Goal: Task Accomplishment & Management: Use online tool/utility

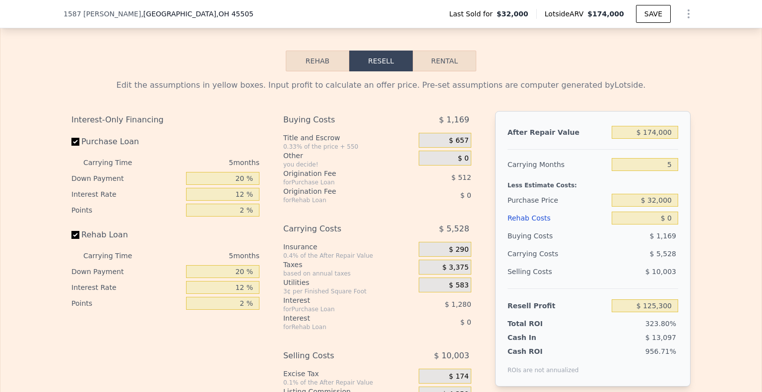
scroll to position [1395, 0]
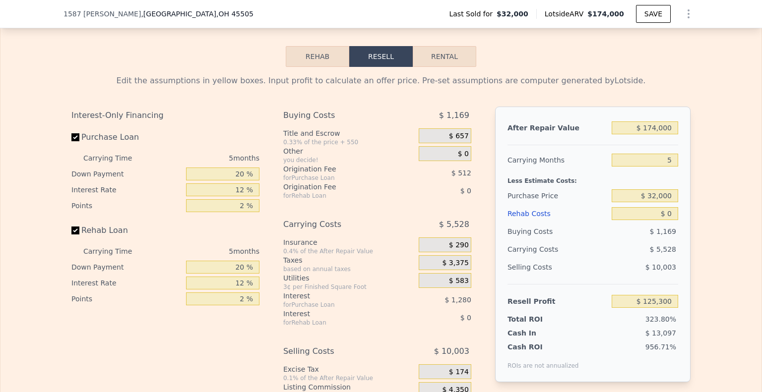
click at [440, 62] on button "Rental" at bounding box center [445, 56] width 64 height 21
select select "30"
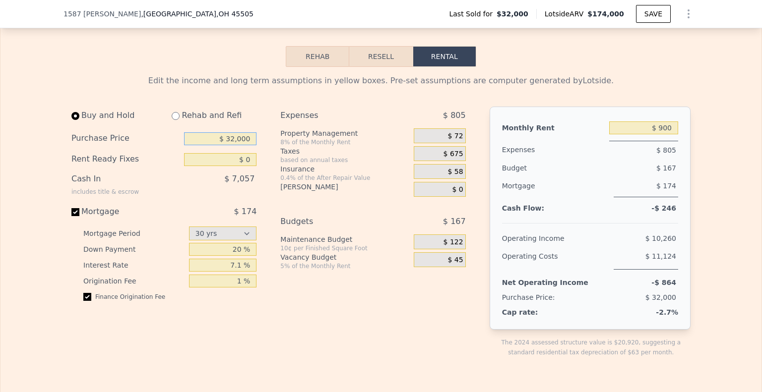
click at [226, 137] on input "$ 32,000" at bounding box center [220, 138] width 72 height 13
type input "$ 125,000"
click at [649, 134] on input "$ 900" at bounding box center [643, 128] width 69 height 13
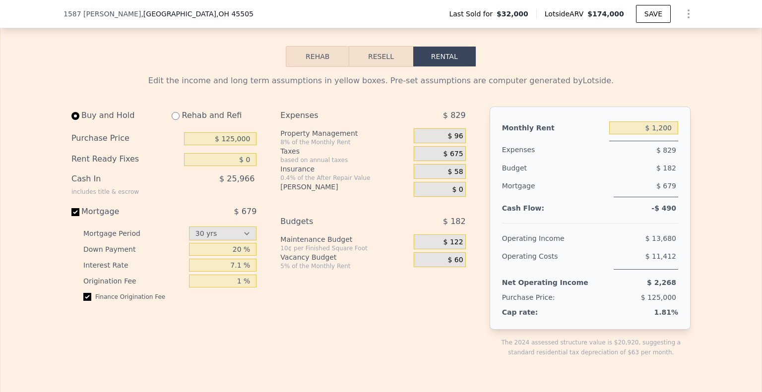
click at [452, 159] on span "$ 675" at bounding box center [454, 154] width 20 height 9
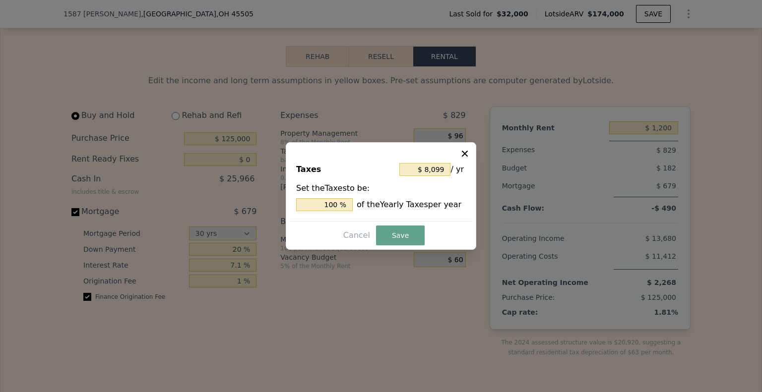
click at [462, 154] on icon at bounding box center [465, 154] width 10 height 10
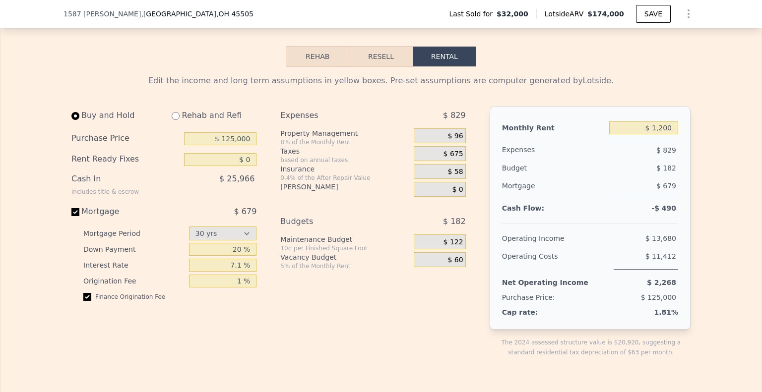
type input "$ 900"
click at [641, 133] on input "$ 900" at bounding box center [643, 128] width 69 height 13
click at [437, 158] on div "$ 675" at bounding box center [440, 153] width 52 height 15
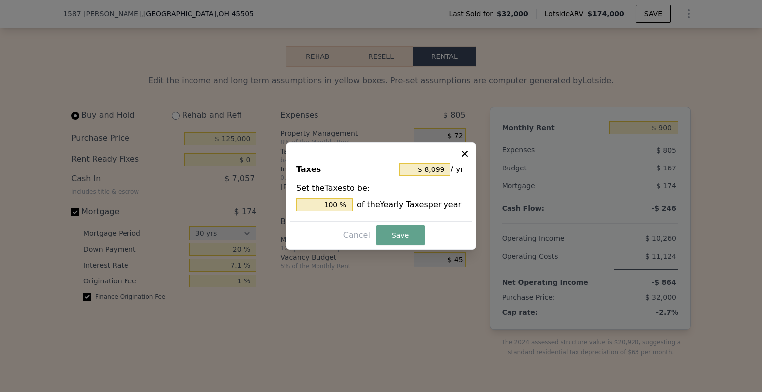
click at [422, 171] on input "$ 8,099" at bounding box center [424, 169] width 51 height 13
type input "$ 2"
type input "0.025 %"
type input "$ 21"
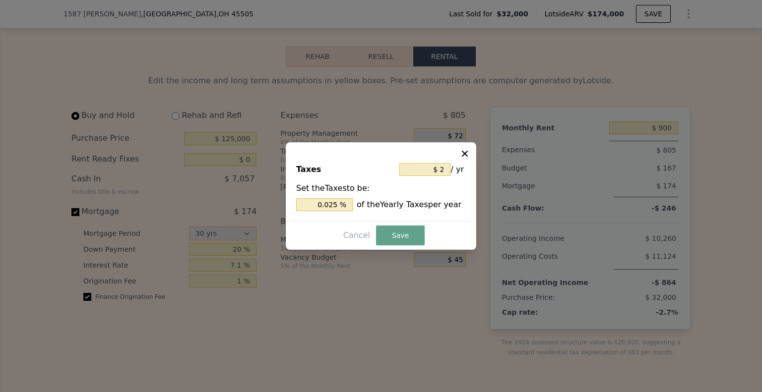
type input "0.259 %"
type input "$ 216"
type input "2.667 %"
type input "$ 2,160"
type input "26.670 %"
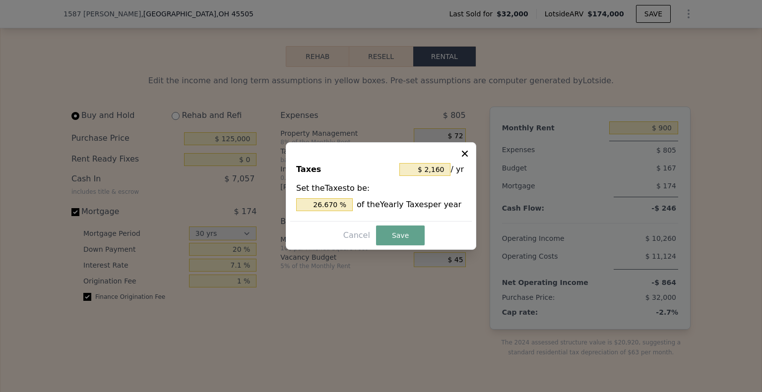
type input "$ 2,160"
click at [389, 235] on button "Save" at bounding box center [400, 236] width 49 height 20
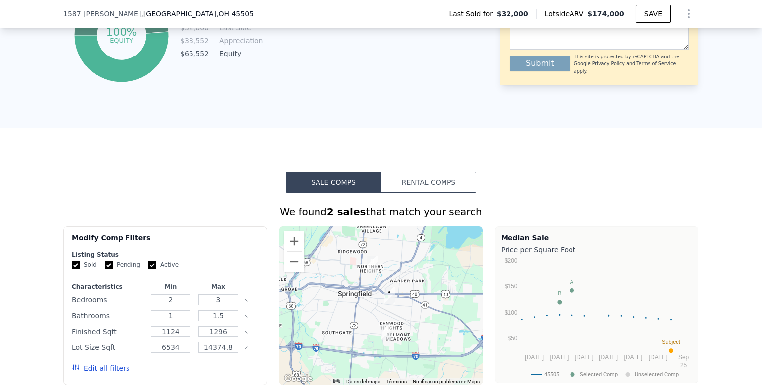
click at [411, 186] on button "Rental Comps" at bounding box center [428, 182] width 95 height 21
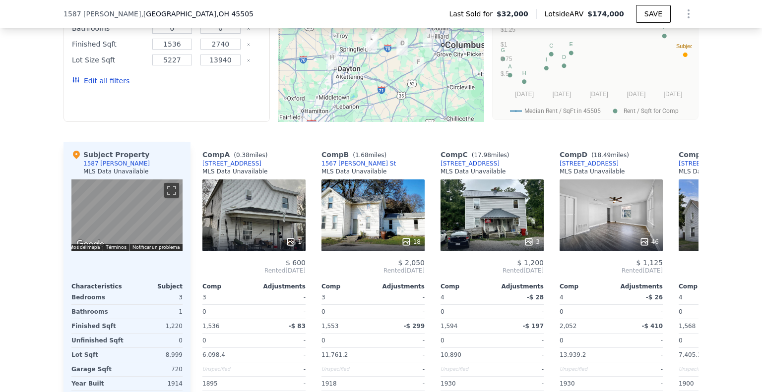
scroll to position [948, 0]
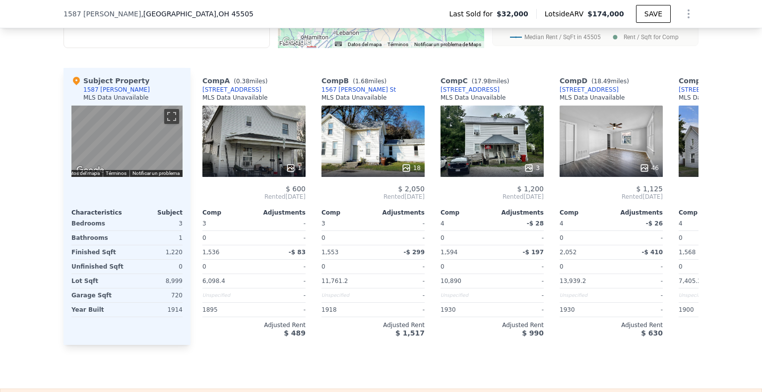
click at [584, 151] on div "46" at bounding box center [611, 141] width 103 height 71
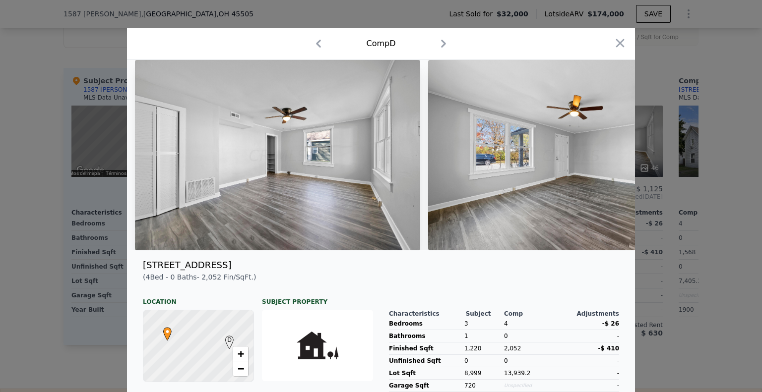
click at [436, 43] on icon "button" at bounding box center [444, 44] width 16 height 16
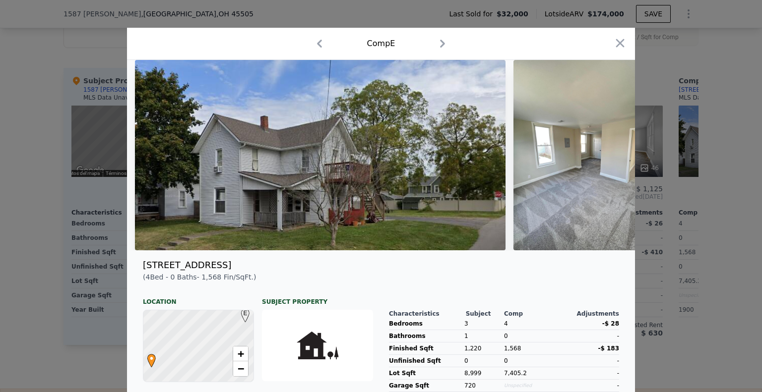
click at [435, 43] on icon "button" at bounding box center [443, 44] width 16 height 16
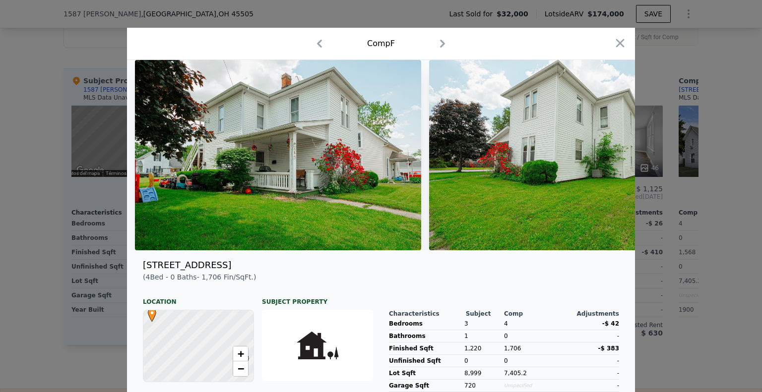
drag, startPoint x: 327, startPoint y: 41, endPoint x: 317, endPoint y: 40, distance: 11.0
click at [325, 41] on div "Comp F" at bounding box center [381, 44] width 492 height 16
click at [316, 40] on icon "button" at bounding box center [320, 44] width 16 height 16
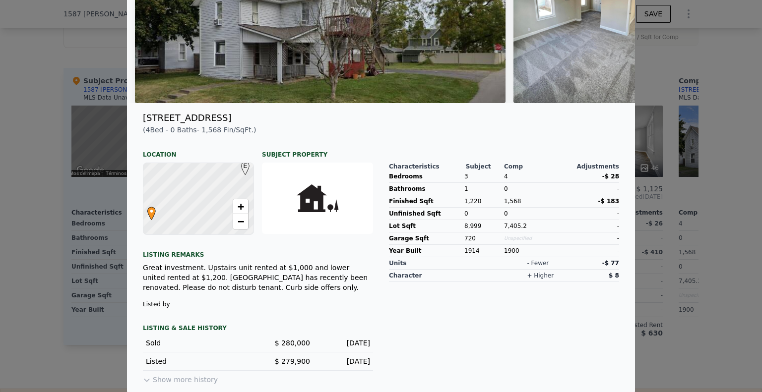
scroll to position [149, 0]
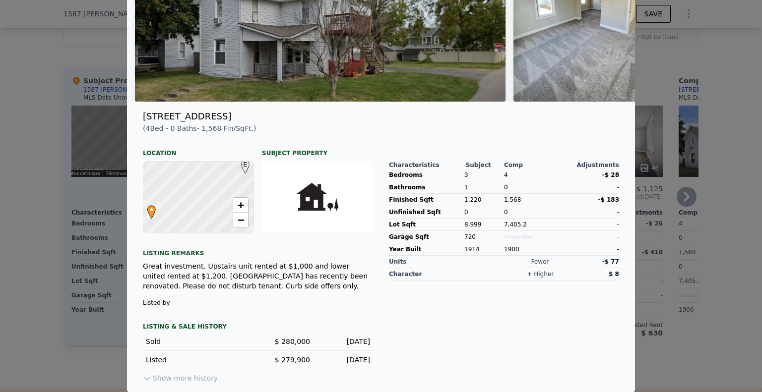
click at [670, 162] on div at bounding box center [381, 196] width 762 height 392
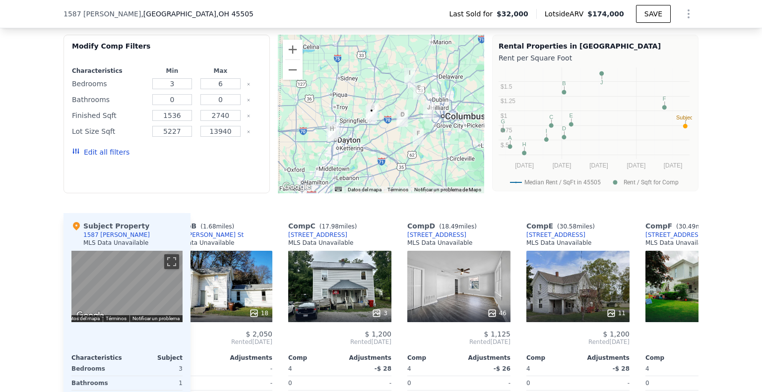
scroll to position [799, 0]
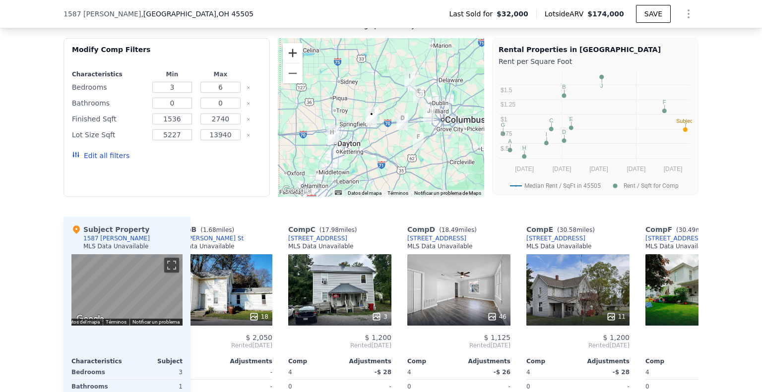
click at [288, 62] on button "Ampliar" at bounding box center [293, 53] width 20 height 20
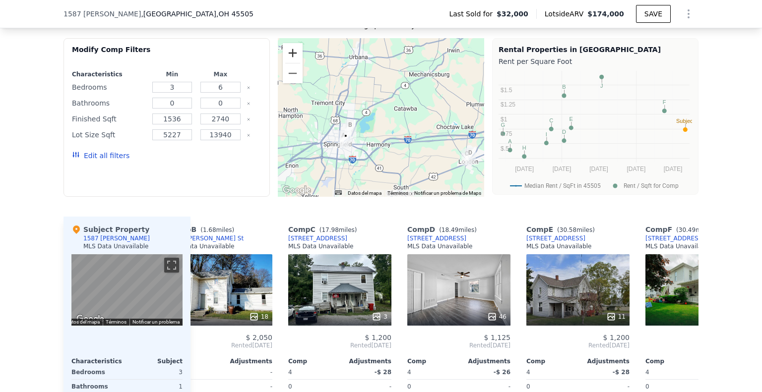
click at [288, 62] on button "Ampliar" at bounding box center [293, 53] width 20 height 20
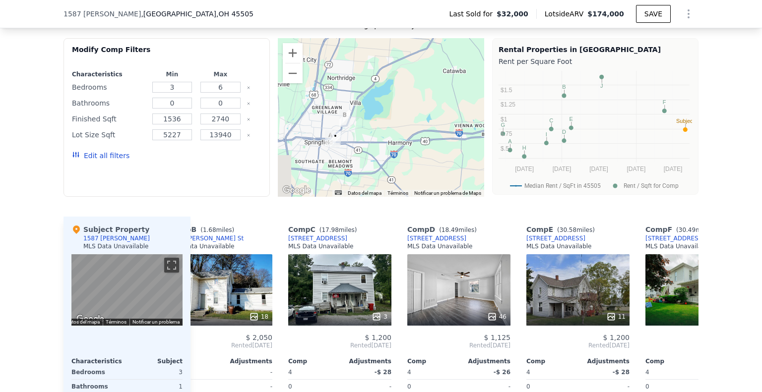
drag, startPoint x: 346, startPoint y: 144, endPoint x: 372, endPoint y: 115, distance: 39.4
click at [372, 115] on div at bounding box center [381, 117] width 206 height 159
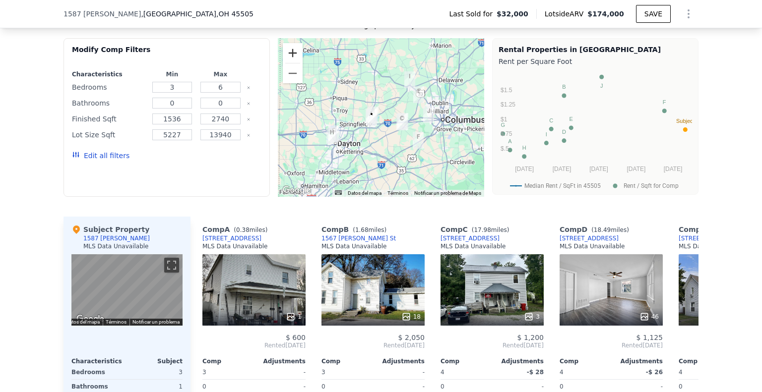
click at [290, 58] on button "Ampliar" at bounding box center [293, 53] width 20 height 20
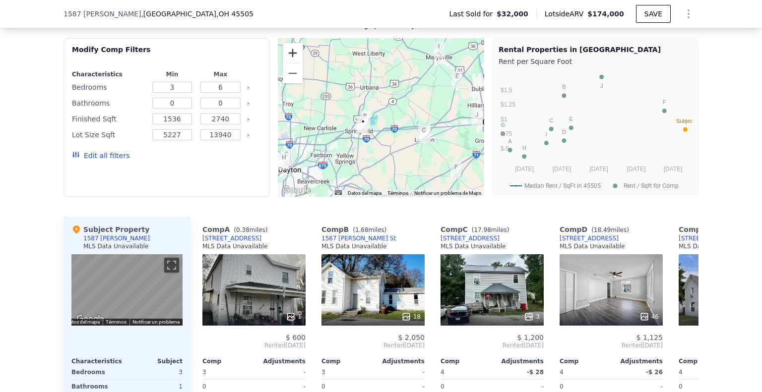
click at [288, 59] on button "Ampliar" at bounding box center [293, 53] width 20 height 20
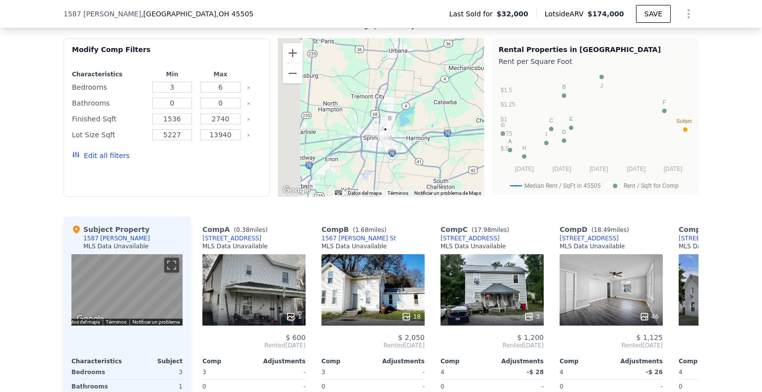
drag, startPoint x: 352, startPoint y: 134, endPoint x: 351, endPoint y: 101, distance: 33.3
click at [421, 111] on div at bounding box center [524, 111] width 206 height 0
click at [283, 63] on button "Ampliar" at bounding box center [293, 53] width 20 height 20
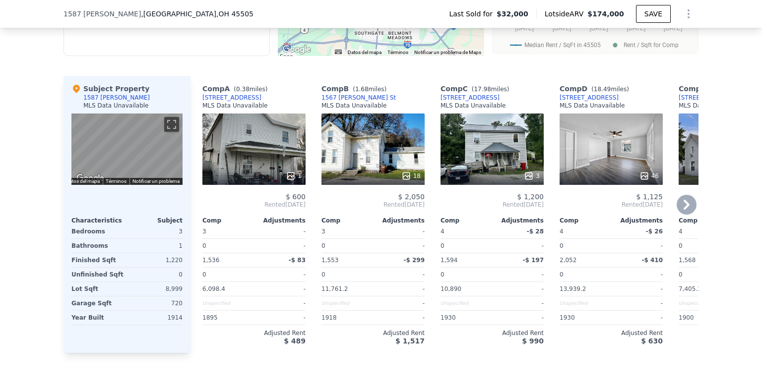
scroll to position [948, 0]
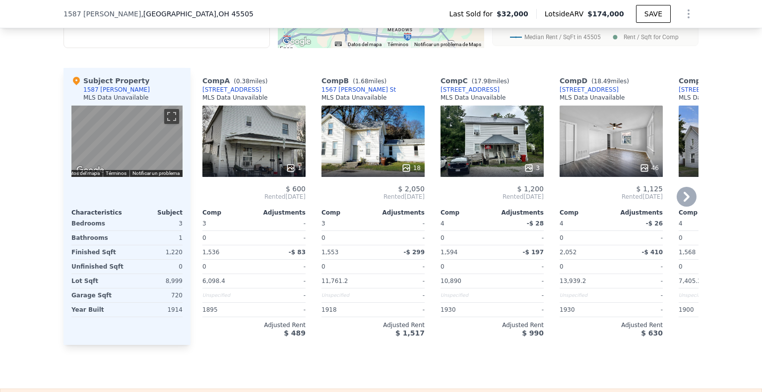
click at [279, 150] on div "1" at bounding box center [253, 141] width 103 height 71
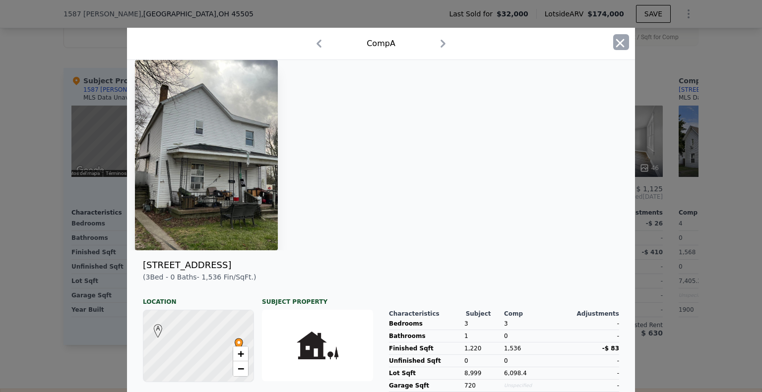
click at [616, 46] on icon "button" at bounding box center [620, 43] width 8 height 8
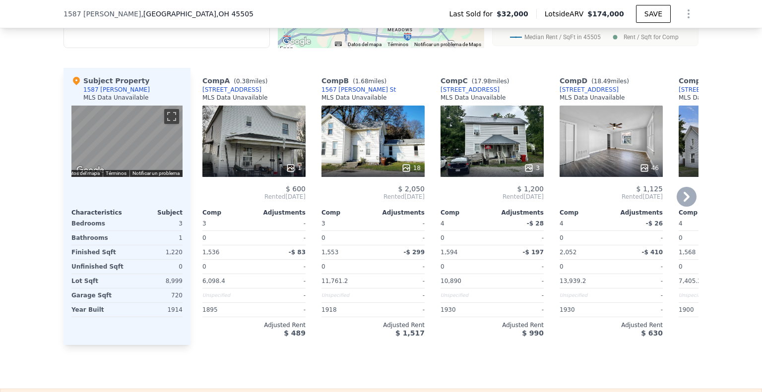
click at [380, 150] on div "18" at bounding box center [373, 141] width 103 height 71
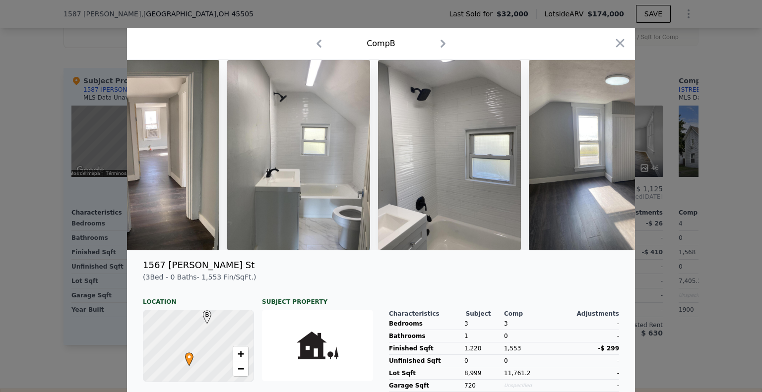
scroll to position [0, 2279]
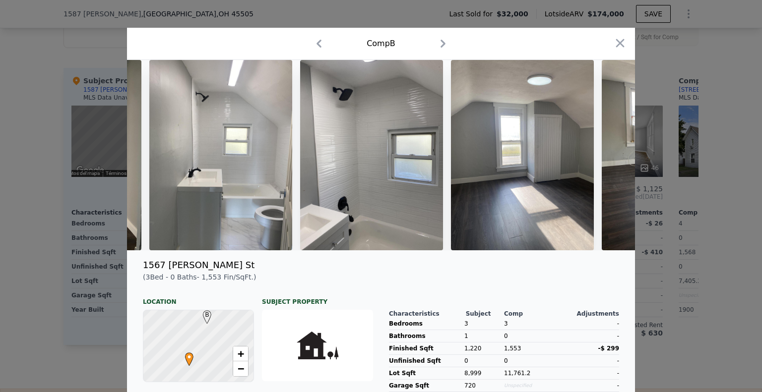
click at [674, 226] on div at bounding box center [381, 196] width 762 height 392
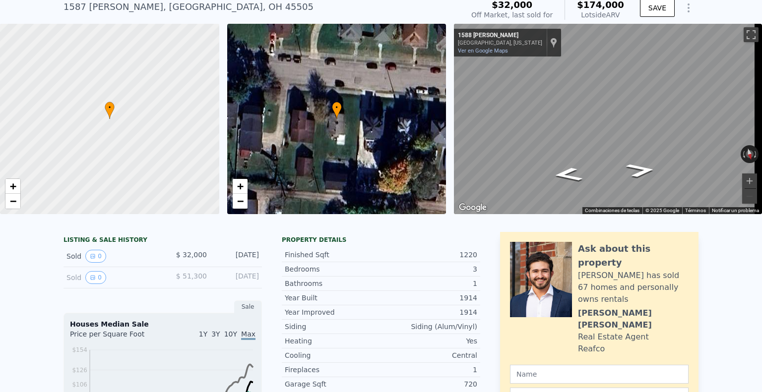
scroll to position [0, 0]
